Goal: Task Accomplishment & Management: Manage account settings

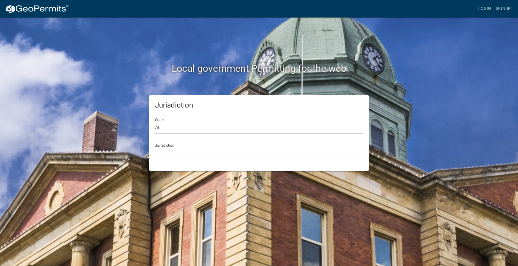
click at [165, 128] on select "All [US_STATE] [US_STATE] [US_STATE] [US_STATE] [US_STATE] [US_STATE] [US_STATE…" at bounding box center [259, 128] width 208 height 12
select select "[US_STATE]"
click at [155, 122] on select "All [US_STATE] [US_STATE] [US_STATE] [US_STATE] [US_STATE] [US_STATE] [US_STATE…" at bounding box center [259, 128] width 208 height 12
click at [162, 158] on select "[GEOGRAPHIC_DATA], [US_STATE] [GEOGRAPHIC_DATA], [US_STATE] [GEOGRAPHIC_DATA], …" at bounding box center [259, 153] width 208 height 12
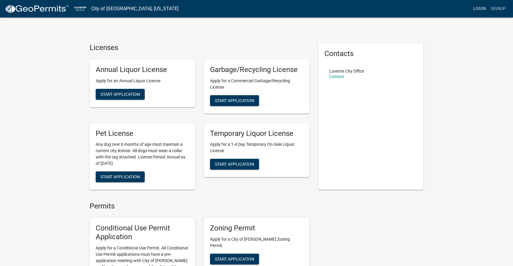
click at [484, 8] on link "Login" at bounding box center [479, 8] width 17 height 11
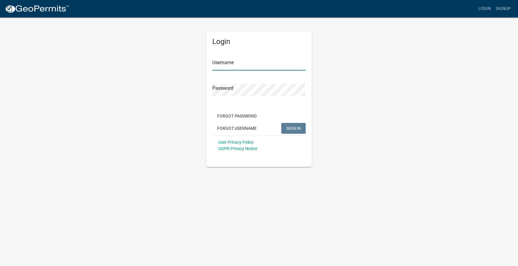
type input "[EMAIL_ADDRESS][DOMAIN_NAME]"
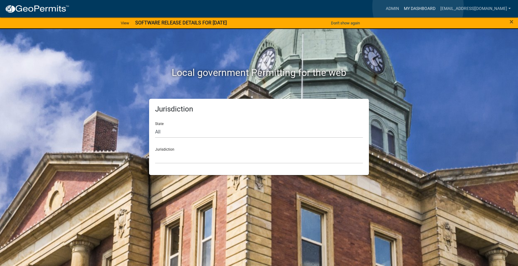
click at [418, 7] on link "My Dashboard" at bounding box center [419, 8] width 36 height 11
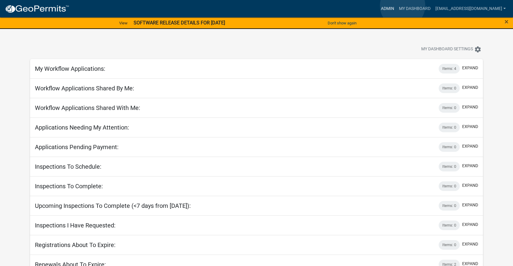
click at [397, 6] on link "Admin" at bounding box center [388, 8] width 18 height 11
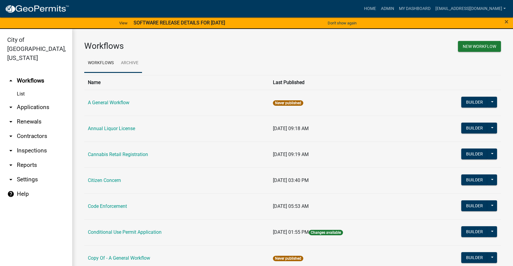
click at [130, 67] on link "Archive" at bounding box center [129, 63] width 25 height 19
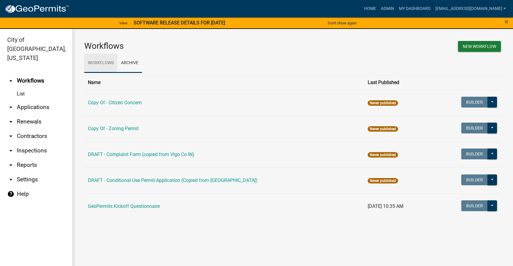
click at [111, 68] on link "Workflows" at bounding box center [100, 63] width 33 height 19
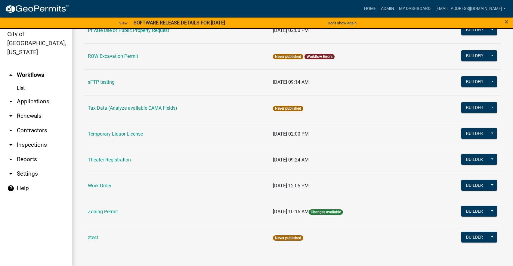
scroll to position [7, 0]
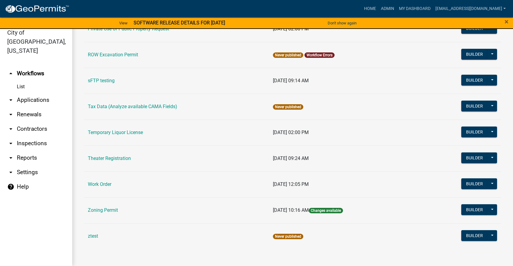
click at [12, 96] on icon "arrow_drop_down" at bounding box center [10, 99] width 7 height 7
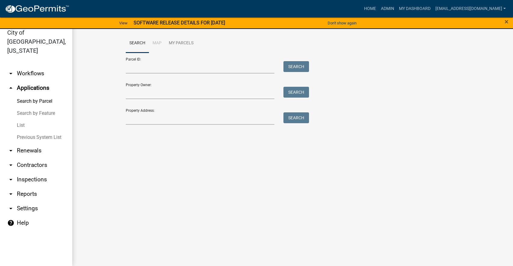
click at [21, 119] on link "List" at bounding box center [36, 125] width 72 height 12
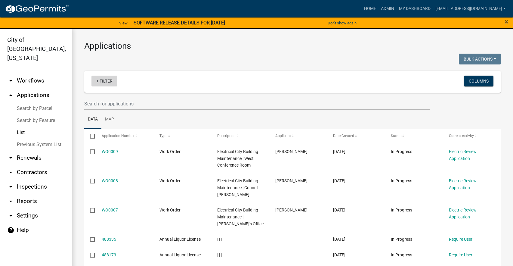
click at [99, 79] on link "+ Filter" at bounding box center [105, 81] width 26 height 11
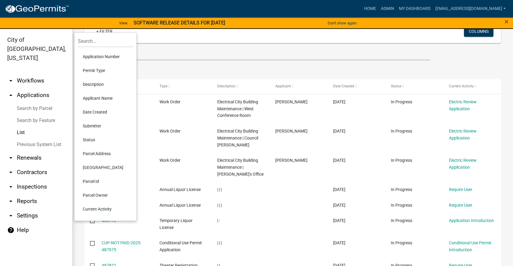
scroll to position [60, 0]
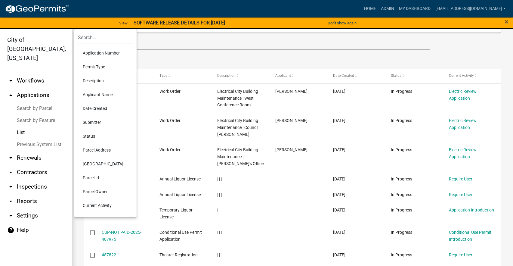
click at [106, 66] on li "Permit Type" at bounding box center [105, 67] width 55 height 14
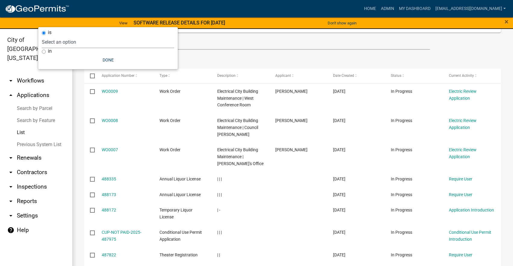
click at [80, 43] on select "Select an option A General Workflow Annual Liquor License Cannabis Retail Regis…" at bounding box center [108, 42] width 132 height 12
select select "c3f79d57-24dd-4c4d-9c6f-061bd3e2b43e"
click at [54, 36] on select "Select an option A General Workflow Annual Liquor License Cannabis Retail Regis…" at bounding box center [108, 42] width 132 height 12
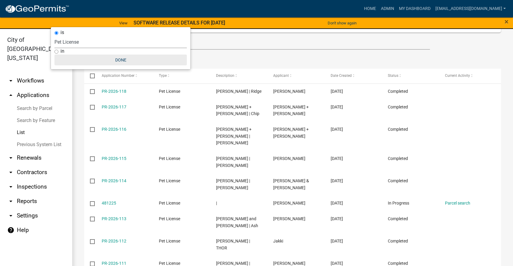
click at [122, 63] on button "Done" at bounding box center [120, 59] width 132 height 11
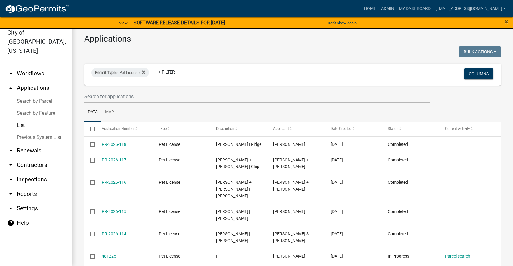
scroll to position [0, 0]
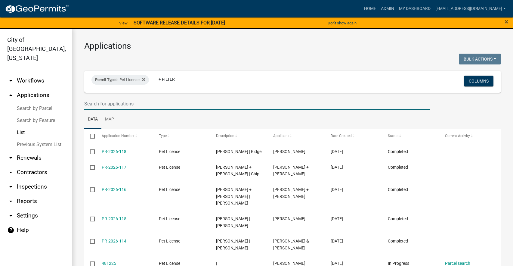
click at [135, 105] on input "text" at bounding box center [257, 104] width 346 height 12
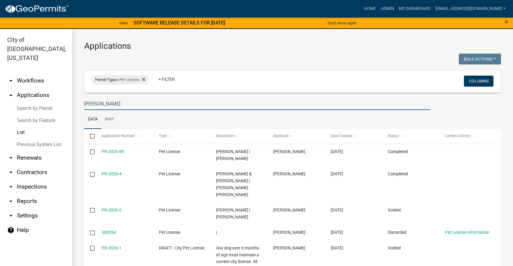
type input "[PERSON_NAME]"
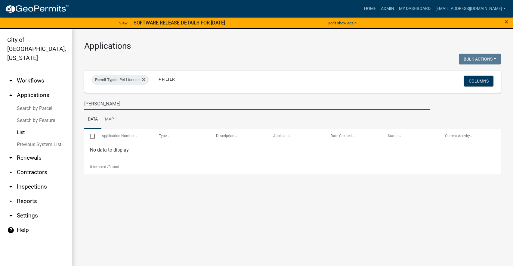
scroll to position [7, 0]
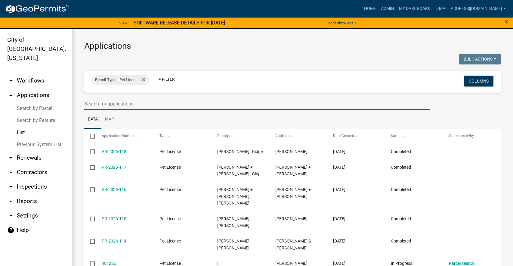
click at [114, 104] on input "text" at bounding box center [257, 104] width 346 height 12
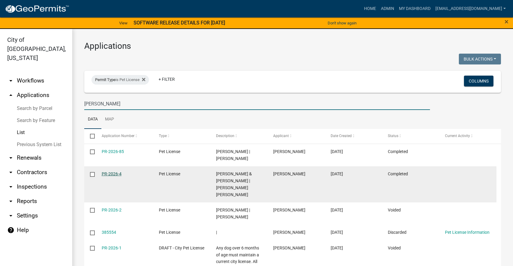
type input "[PERSON_NAME]"
click at [111, 174] on link "PR-2026-4" at bounding box center [112, 173] width 20 height 5
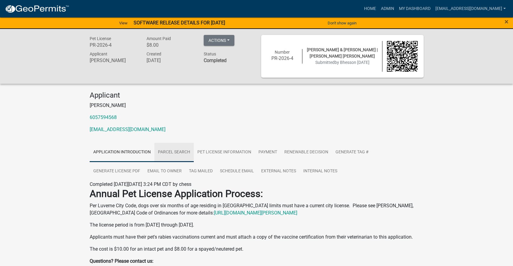
click at [183, 160] on link "Parcel search" at bounding box center [173, 152] width 39 height 19
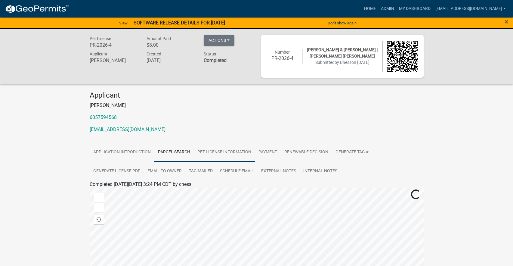
click at [205, 154] on link "Pet License Information" at bounding box center [224, 152] width 61 height 19
